Goal: Book appointment/travel/reservation

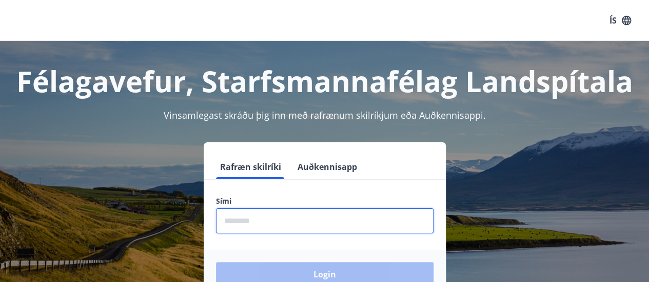
click at [299, 223] on input "phone" at bounding box center [324, 221] width 217 height 25
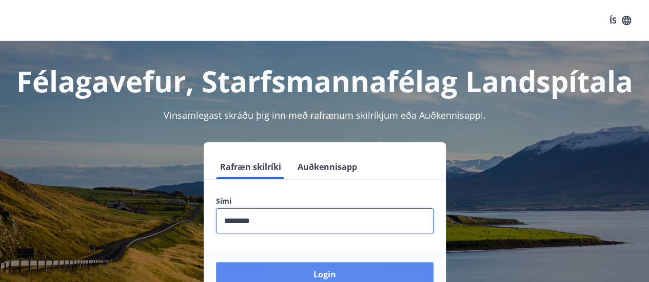
type input "********"
click at [314, 276] on button "Login" at bounding box center [324, 274] width 217 height 25
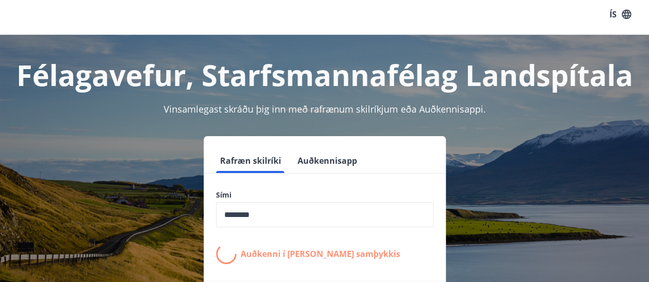
scroll to position [8, 0]
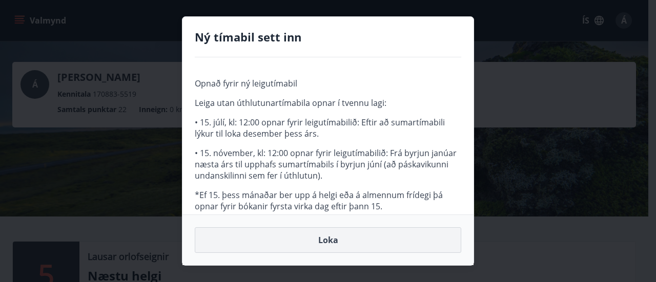
click at [331, 240] on button "Loka" at bounding box center [328, 241] width 267 height 26
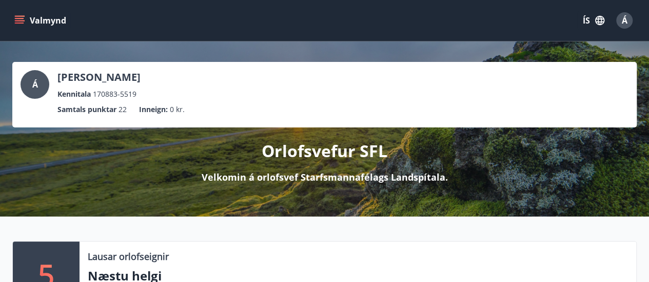
click at [17, 17] on icon "menu" at bounding box center [19, 20] width 10 height 10
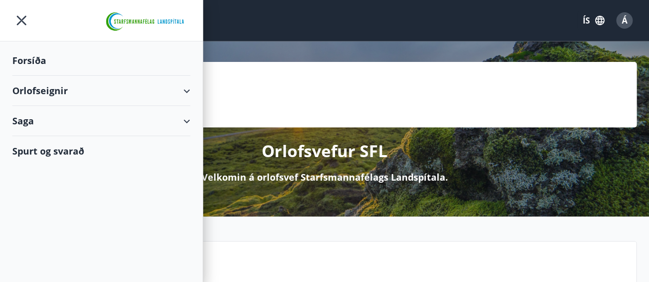
click at [170, 91] on div "Orlofseignir" at bounding box center [101, 91] width 178 height 30
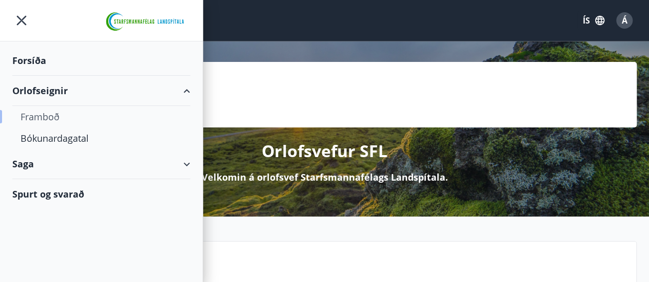
click at [48, 117] on div "Framboð" at bounding box center [101, 117] width 161 height 22
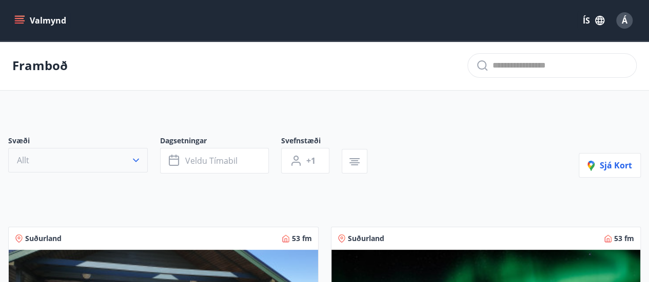
click at [139, 160] on icon "button" at bounding box center [136, 160] width 10 height 10
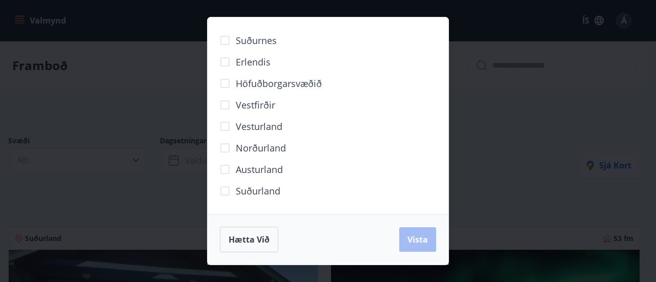
click at [251, 39] on span "Suðurnes" at bounding box center [256, 40] width 41 height 13
click at [250, 192] on span "Suðurland" at bounding box center [258, 191] width 45 height 13
click at [250, 132] on span "Vesturland" at bounding box center [259, 126] width 47 height 13
click at [412, 245] on span "Vista" at bounding box center [418, 239] width 21 height 11
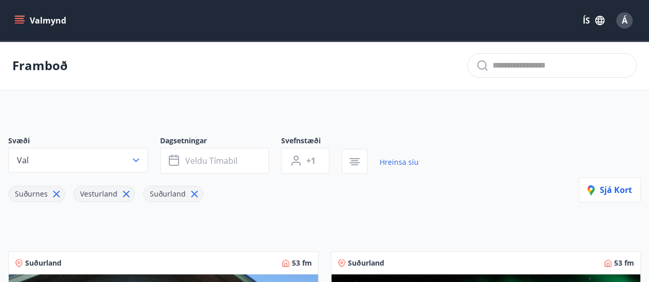
scroll to position [56, 0]
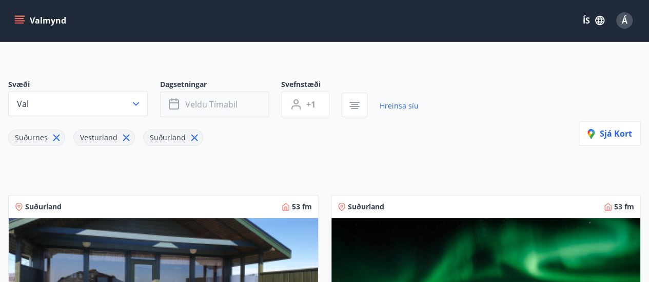
click at [228, 104] on span "Veldu tímabil" at bounding box center [211, 104] width 52 height 11
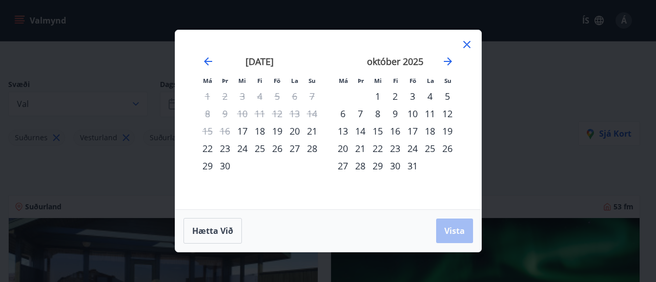
click at [415, 152] on div "24" at bounding box center [412, 148] width 17 height 17
click at [447, 152] on div "26" at bounding box center [447, 148] width 17 height 17
click at [453, 232] on span "Vista" at bounding box center [455, 231] width 21 height 11
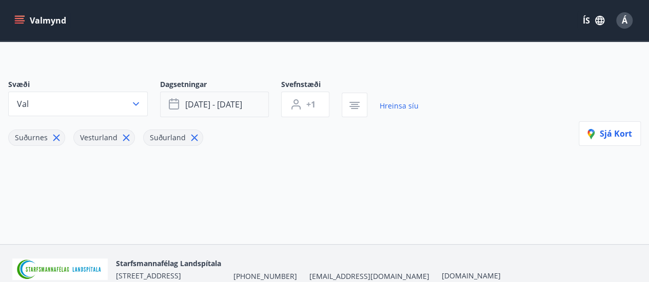
click at [253, 100] on button "[DATE] - [DATE]" at bounding box center [214, 105] width 109 height 26
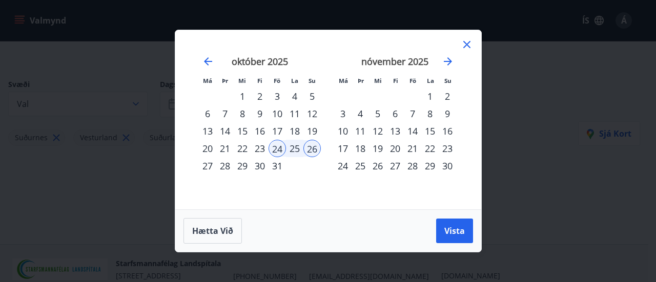
click at [280, 113] on div "10" at bounding box center [277, 113] width 17 height 17
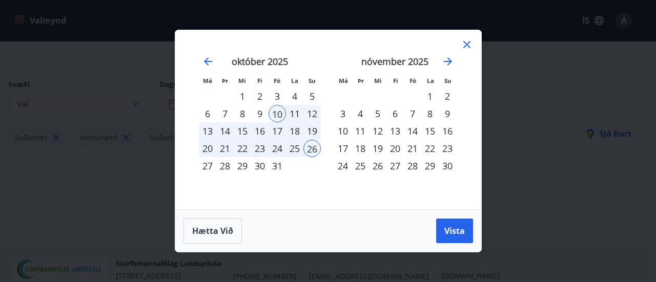
click at [311, 116] on div "12" at bounding box center [312, 113] width 17 height 17
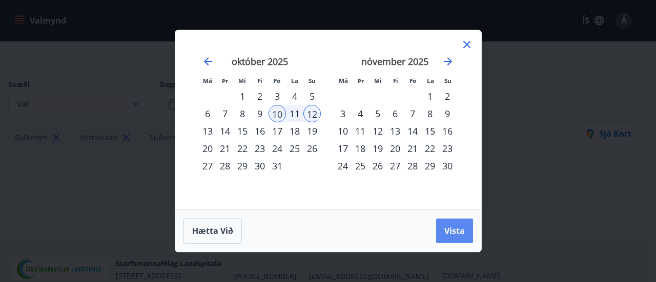
click at [445, 229] on span "Vista" at bounding box center [455, 231] width 21 height 11
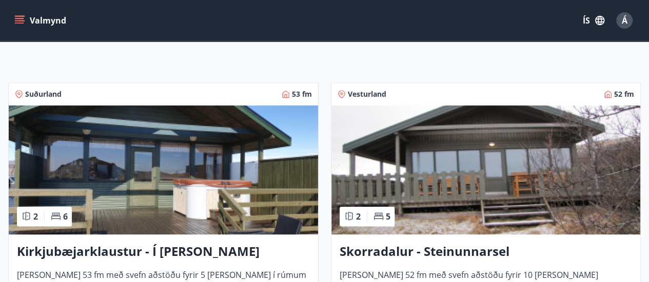
scroll to position [170, 0]
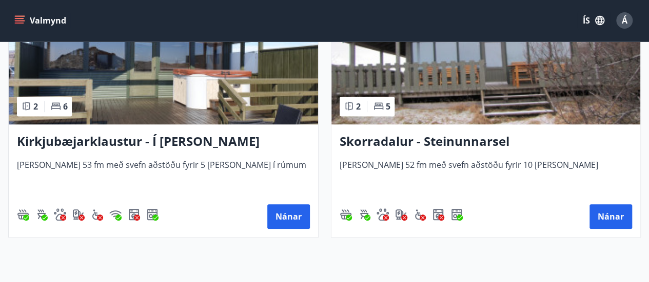
click at [636, 171] on div "Skorradalur - Steinunnarsel [PERSON_NAME] 52 fm með svefn aðstöðu fyrir 10 [PER…" at bounding box center [485, 181] width 309 height 113
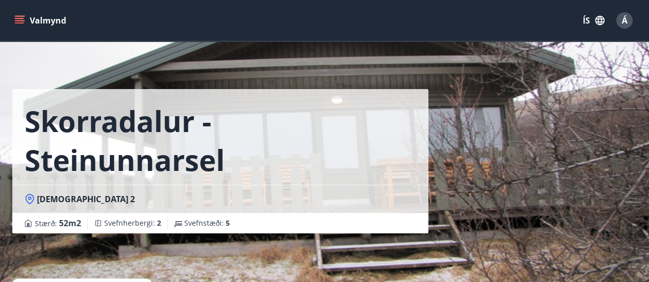
click at [22, 22] on icon "menu" at bounding box center [19, 20] width 10 height 10
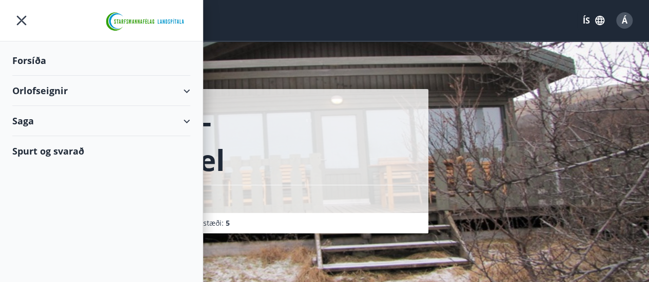
click at [63, 89] on div "Orlofseignir" at bounding box center [101, 91] width 178 height 30
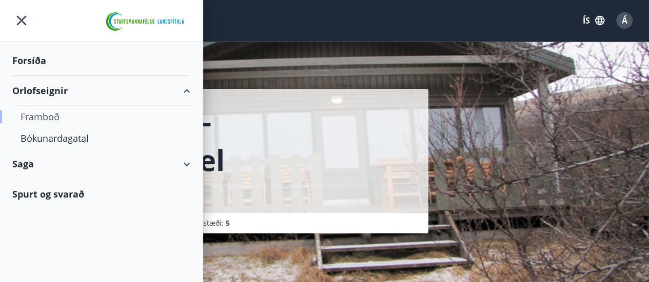
click at [51, 118] on div "Framboð" at bounding box center [101, 117] width 161 height 22
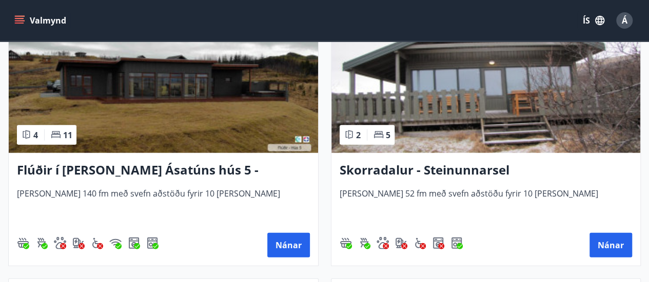
scroll to position [1063, 0]
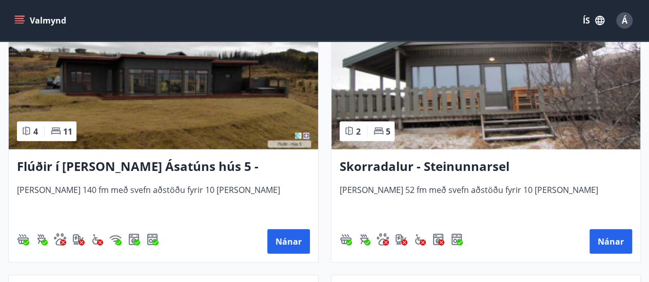
click at [487, 165] on h3 "Skorradalur - Steinunnarsel" at bounding box center [485, 167] width 293 height 18
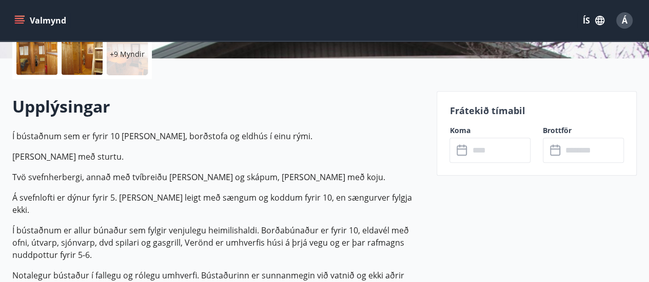
scroll to position [252, 0]
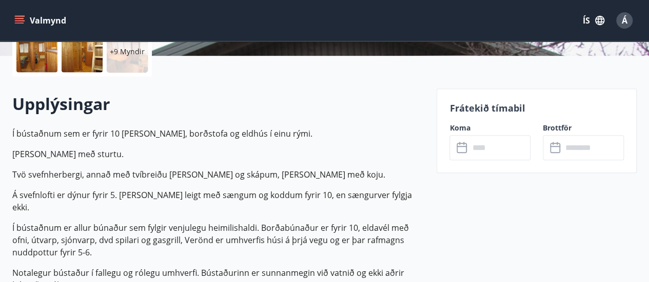
drag, startPoint x: 647, startPoint y: 66, endPoint x: 641, endPoint y: 58, distance: 10.0
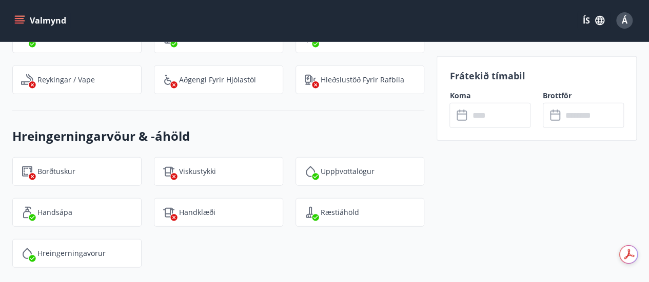
scroll to position [0, 0]
drag, startPoint x: 621, startPoint y: 213, endPoint x: 615, endPoint y: 260, distance: 47.1
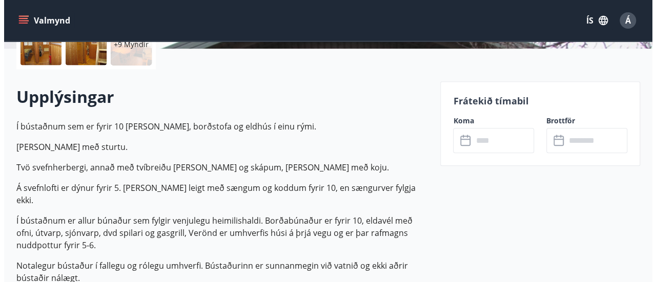
scroll to position [267, 0]
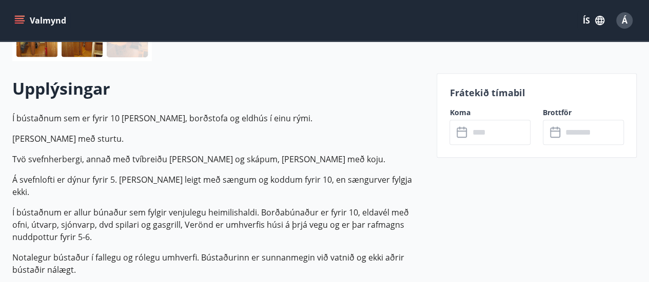
click at [485, 127] on input "text" at bounding box center [500, 132] width 62 height 25
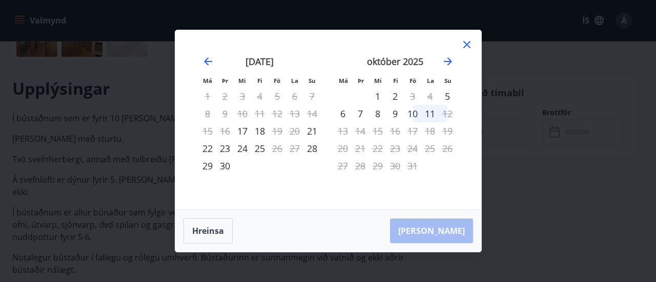
click at [395, 115] on div "9" at bounding box center [395, 113] width 17 height 17
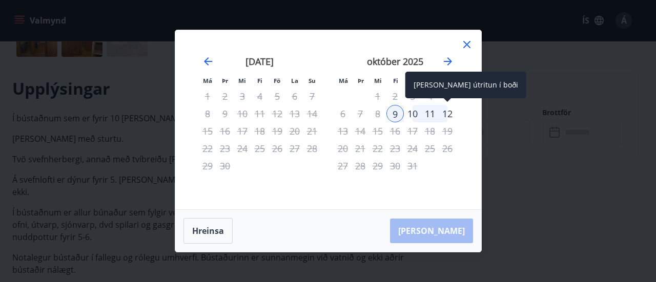
click at [448, 113] on div "12" at bounding box center [447, 113] width 17 height 17
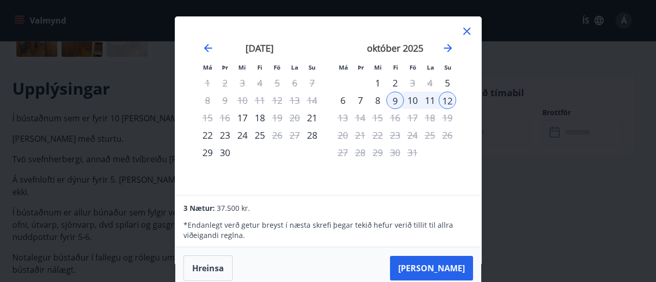
click at [413, 97] on div "10" at bounding box center [412, 100] width 17 height 17
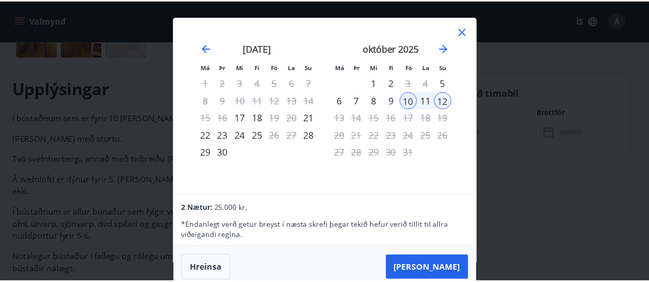
scroll to position [0, 0]
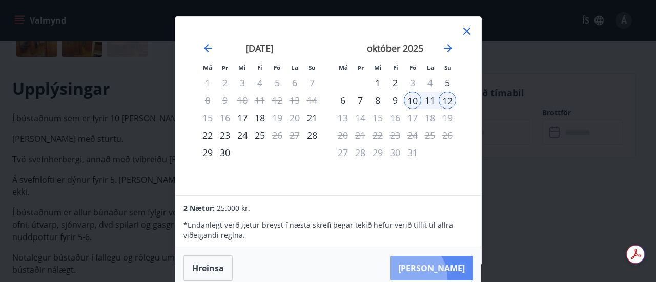
click at [442, 276] on button "[PERSON_NAME]" at bounding box center [431, 268] width 83 height 25
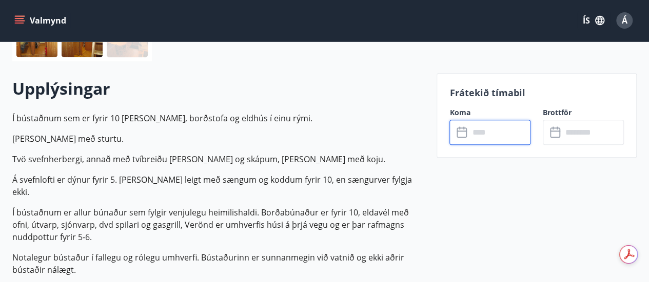
type input "******"
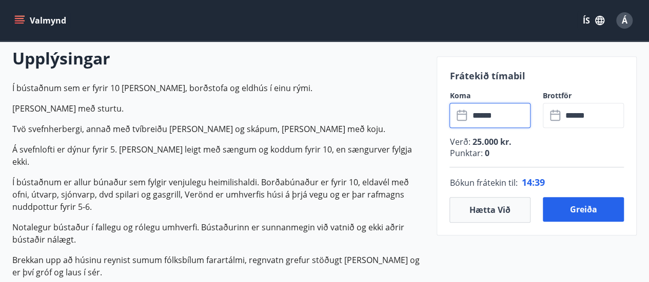
scroll to position [309, 0]
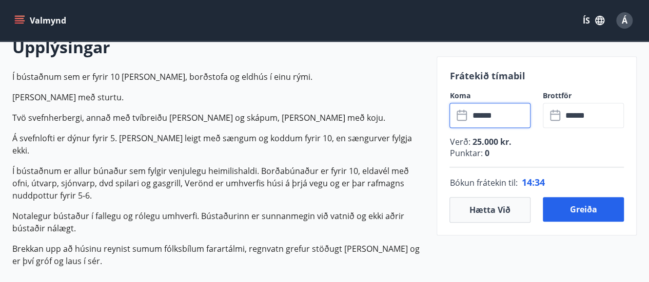
click at [477, 117] on input "******" at bounding box center [500, 115] width 62 height 25
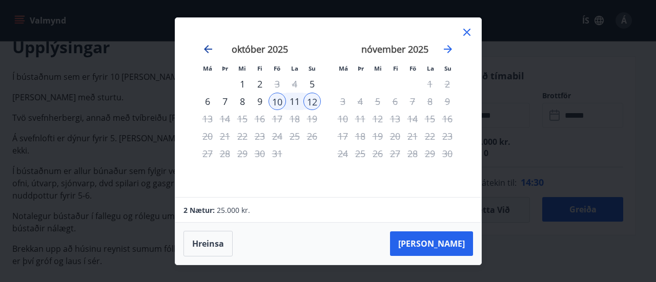
click at [207, 51] on icon "Move backward to switch to the previous month." at bounding box center [208, 49] width 12 height 12
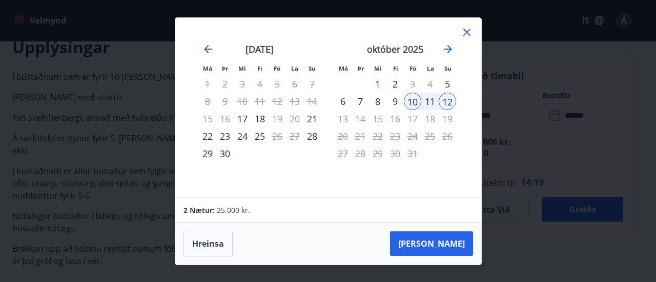
click at [467, 35] on icon at bounding box center [467, 32] width 12 height 12
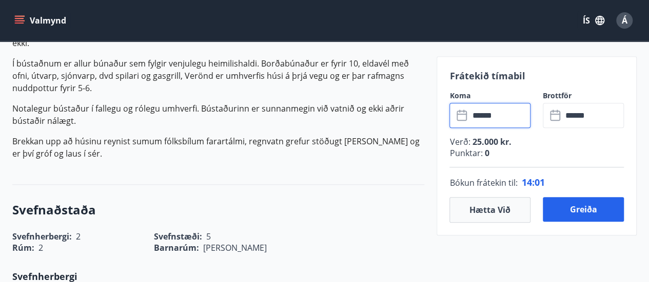
scroll to position [419, 0]
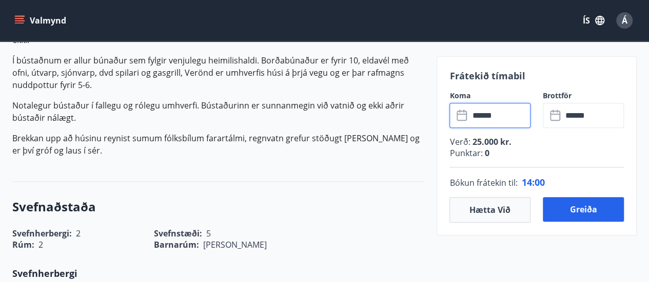
click at [483, 114] on input "******" at bounding box center [500, 115] width 62 height 25
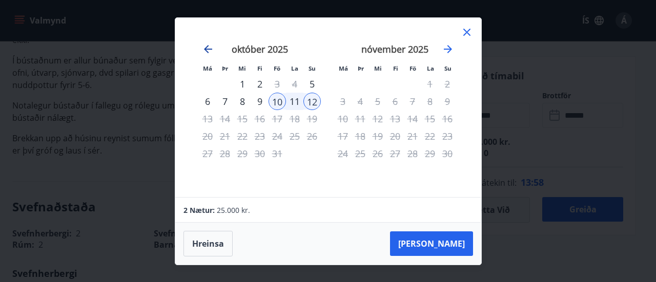
click at [206, 48] on icon "Move backward to switch to the previous month." at bounding box center [208, 49] width 8 height 8
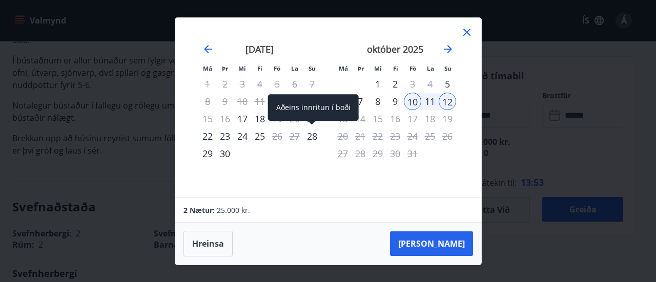
click at [313, 136] on div "28" at bounding box center [312, 136] width 17 height 17
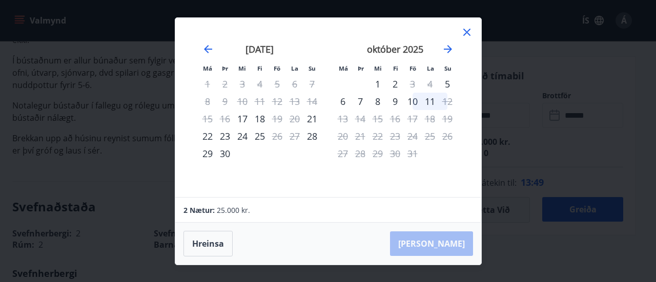
click at [225, 152] on div "30" at bounding box center [224, 153] width 17 height 17
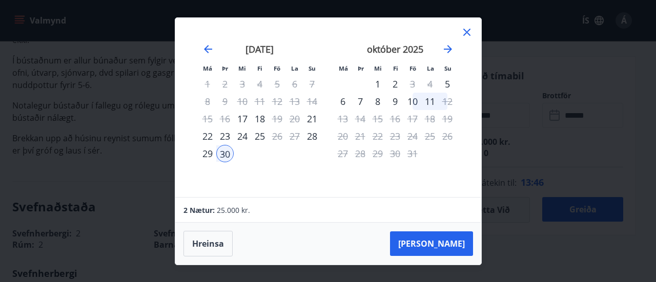
click at [259, 136] on div "25" at bounding box center [259, 136] width 17 height 17
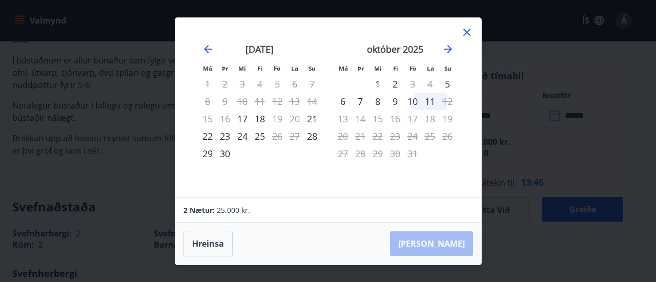
click at [259, 136] on div "25" at bounding box center [259, 136] width 17 height 17
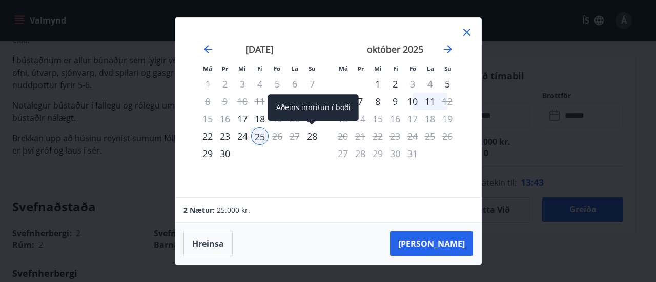
click at [313, 136] on div "28" at bounding box center [312, 136] width 17 height 17
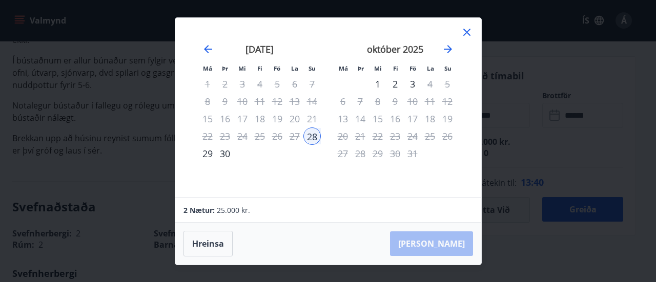
click at [468, 33] on icon at bounding box center [466, 32] width 7 height 7
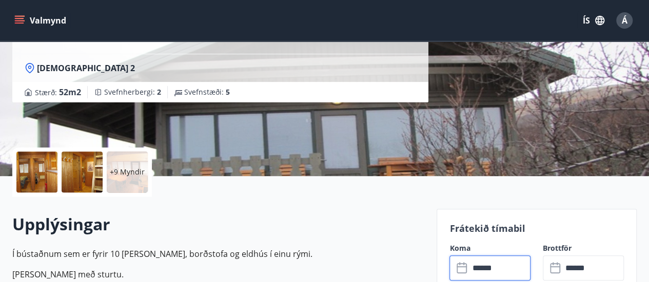
scroll to position [0, 0]
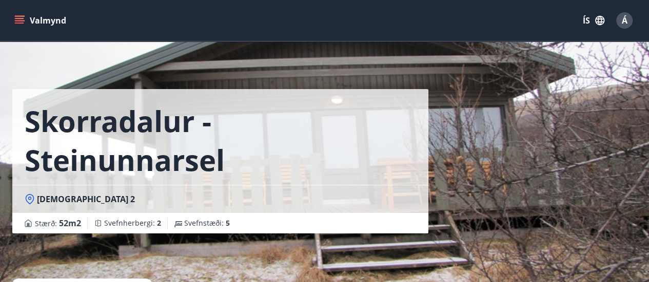
click at [18, 22] on icon "menu" at bounding box center [19, 20] width 10 height 10
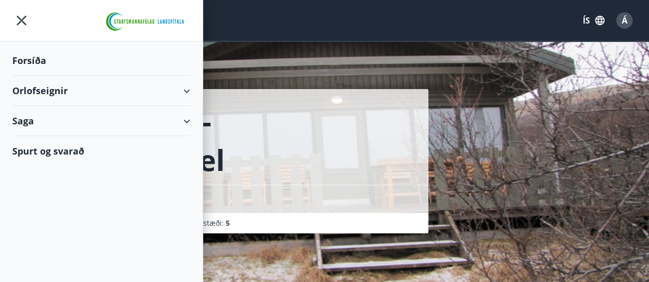
click at [46, 93] on div "Orlofseignir" at bounding box center [101, 91] width 178 height 30
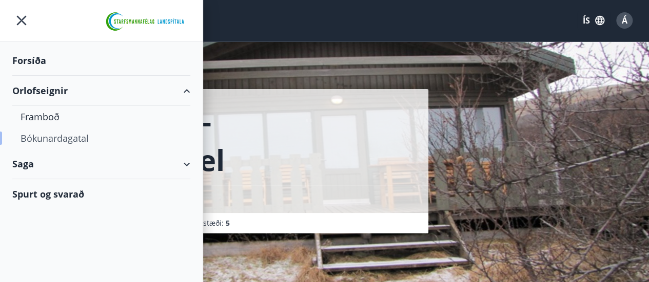
click at [58, 139] on div "Bókunardagatal" at bounding box center [101, 139] width 161 height 22
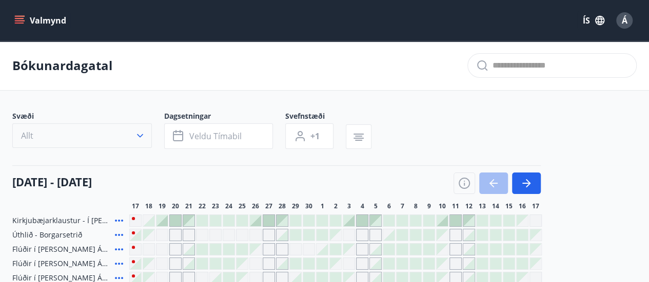
click at [144, 139] on icon "button" at bounding box center [140, 136] width 10 height 10
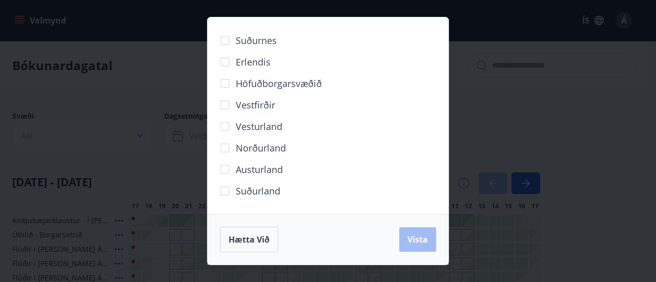
click at [261, 132] on span "Vesturland" at bounding box center [259, 126] width 47 height 13
click at [255, 198] on label "Suðurland" at bounding box center [247, 191] width 66 height 22
click at [245, 83] on span "Höfuðborgarsvæðið" at bounding box center [279, 83] width 86 height 13
click at [242, 43] on span "Suðurnes" at bounding box center [256, 40] width 41 height 13
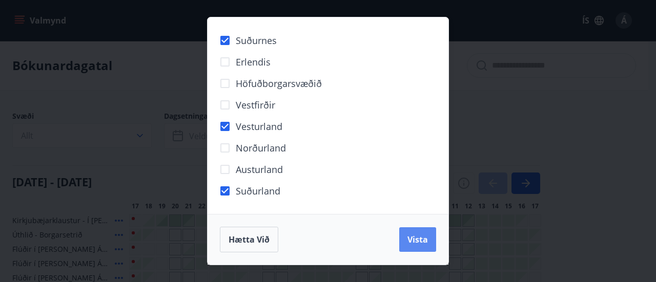
click at [409, 236] on span "Vista" at bounding box center [418, 239] width 21 height 11
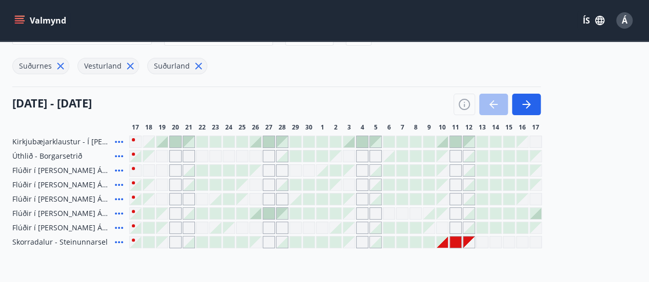
scroll to position [102, 0]
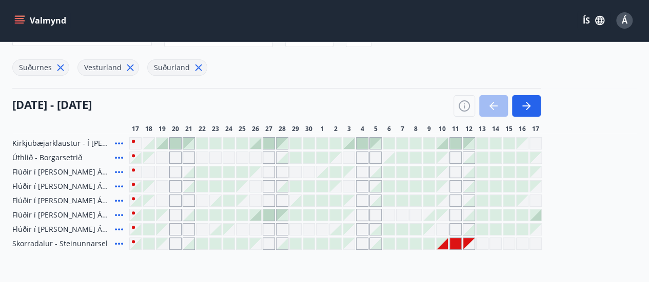
click at [256, 217] on div at bounding box center [255, 215] width 11 height 11
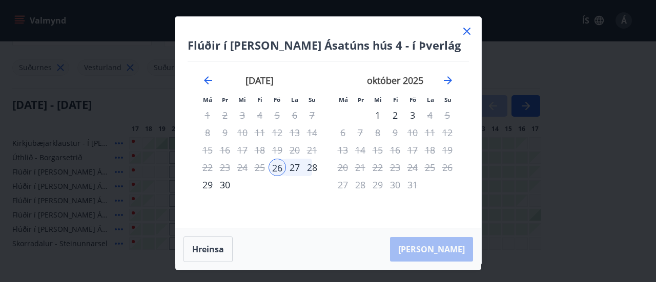
click at [469, 31] on icon at bounding box center [467, 31] width 12 height 12
